Goal: Navigation & Orientation: Understand site structure

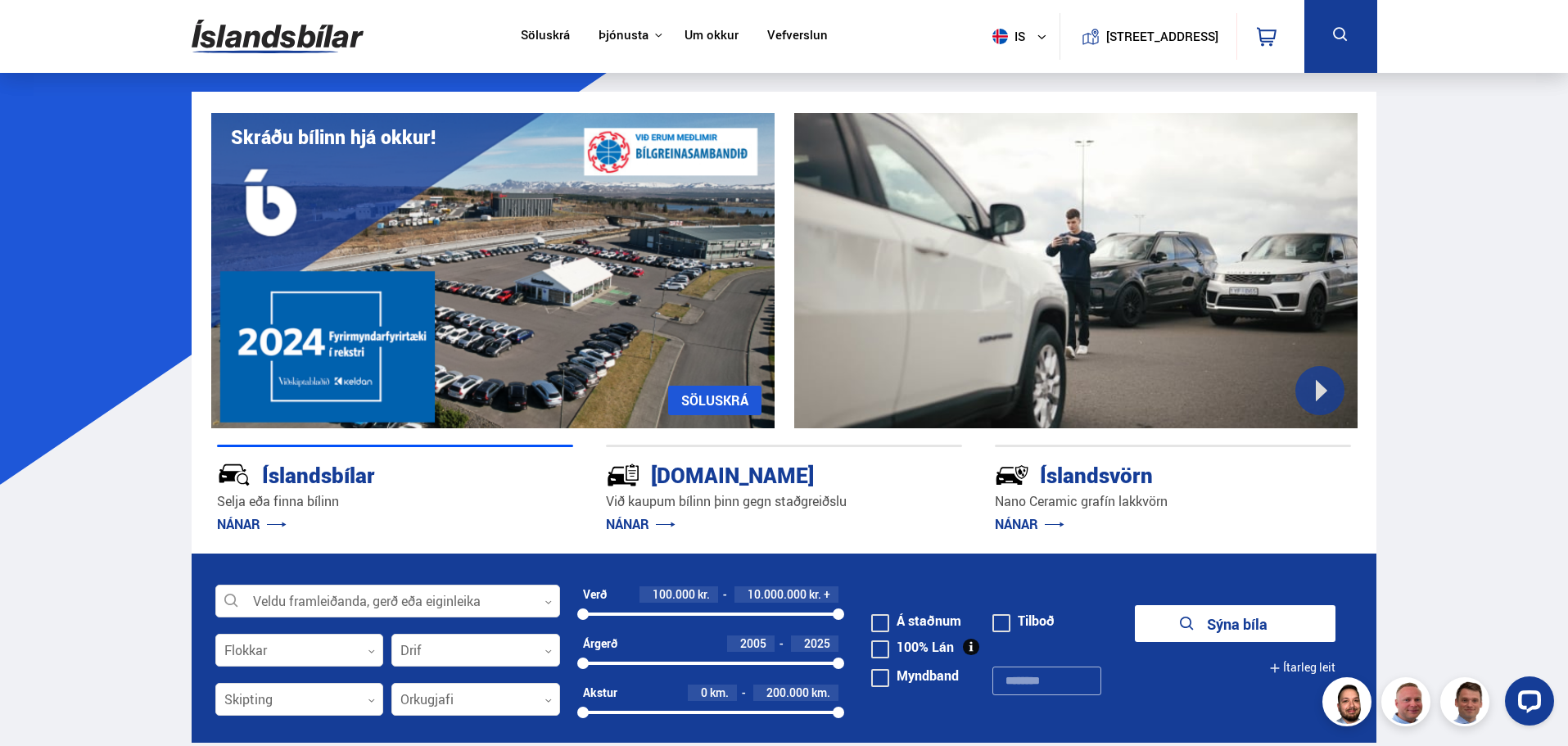
click at [262, 35] on img at bounding box center [278, 36] width 172 height 53
click at [707, 37] on link "Um okkur" at bounding box center [711, 36] width 54 height 17
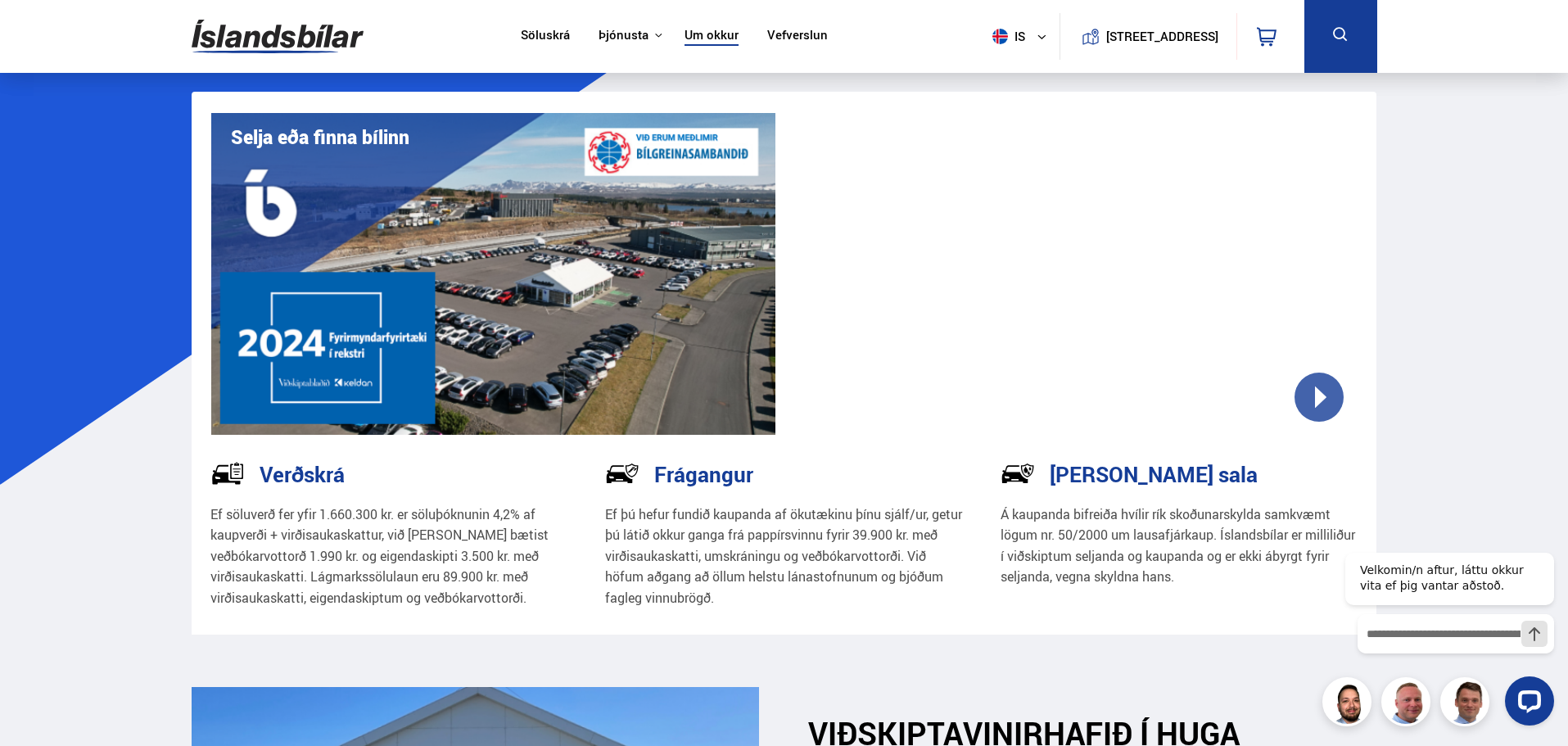
drag, startPoint x: 288, startPoint y: 41, endPoint x: 304, endPoint y: 46, distance: 16.8
click at [288, 41] on img at bounding box center [278, 36] width 172 height 53
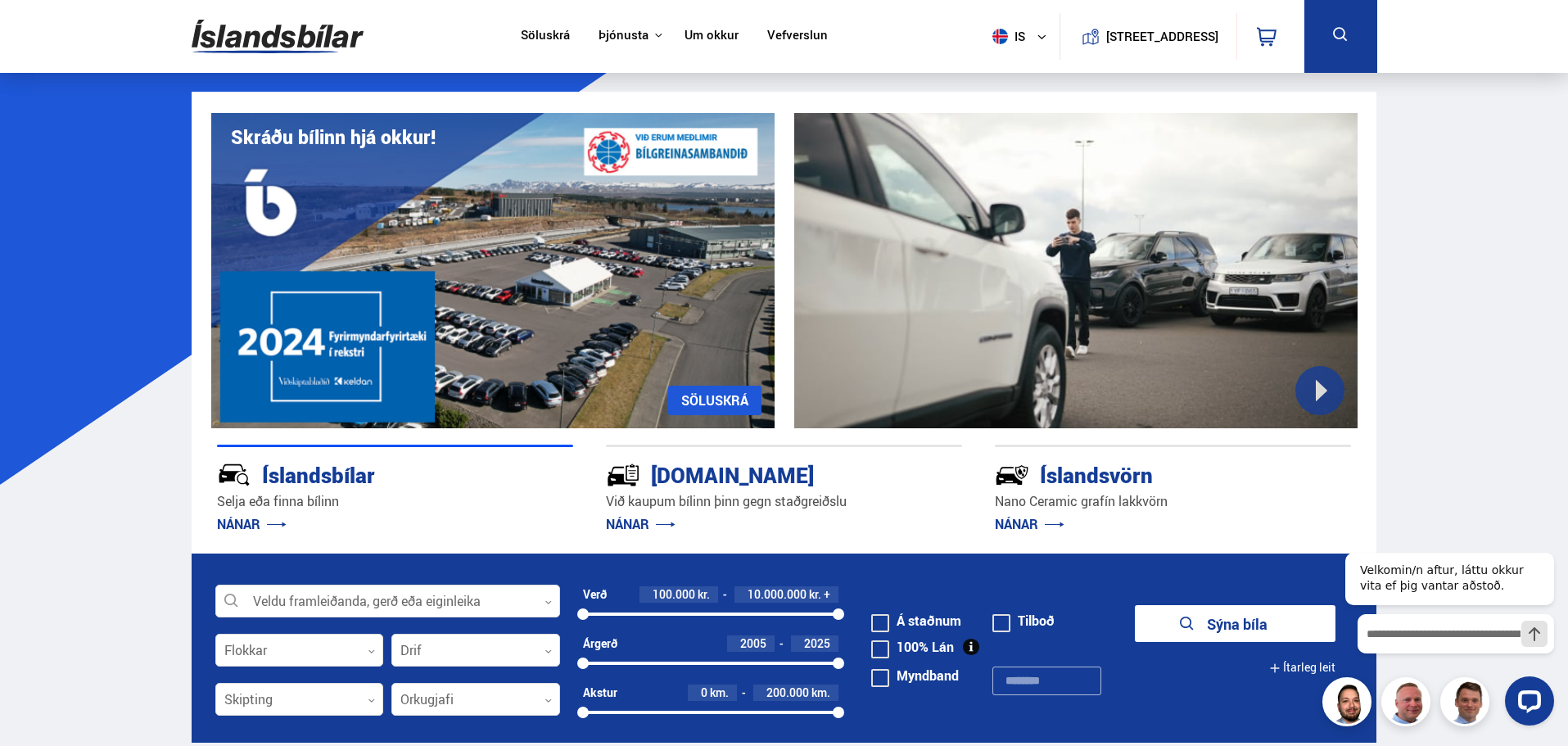
click at [302, 38] on img at bounding box center [278, 36] width 172 height 53
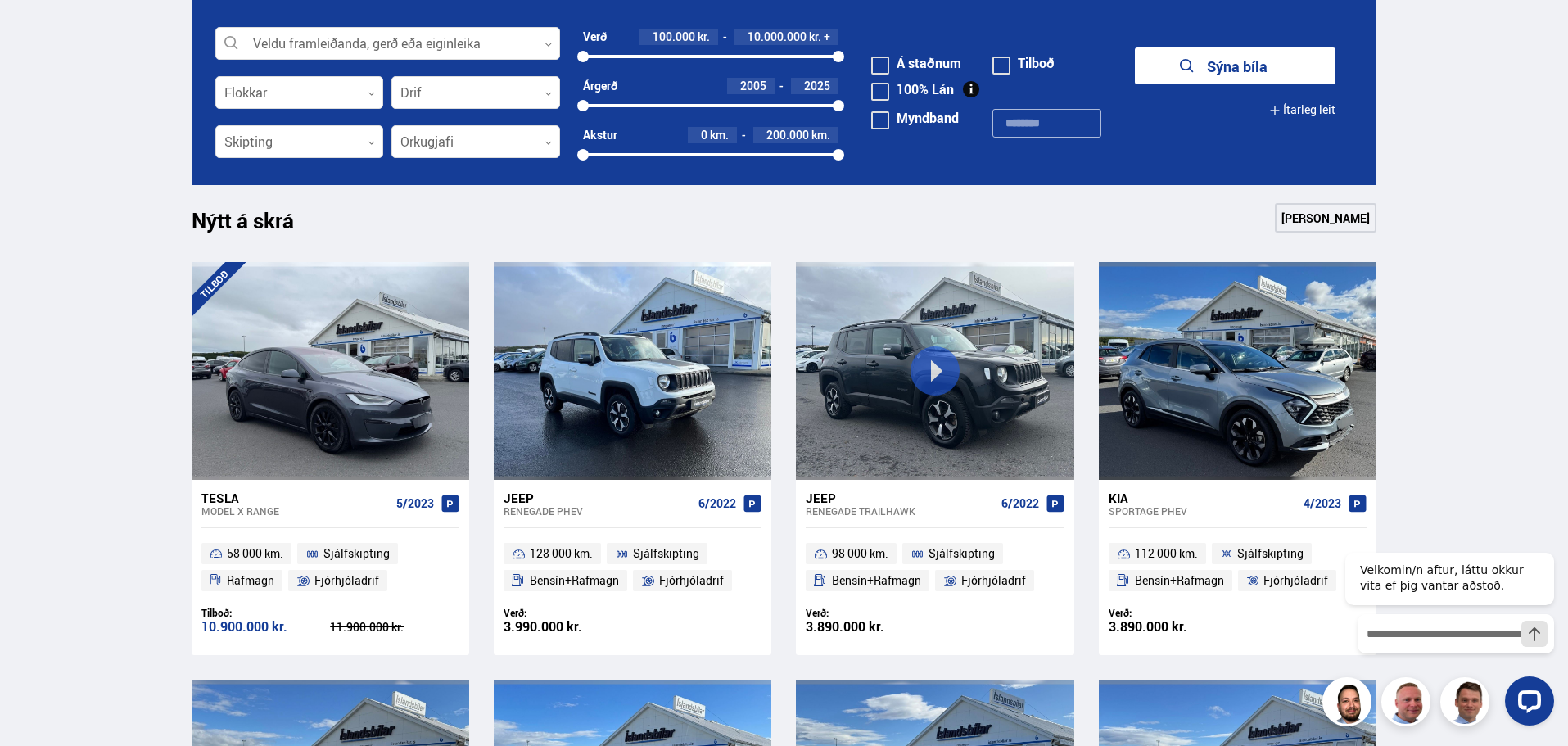
scroll to position [328, 0]
